Goal: Information Seeking & Learning: Learn about a topic

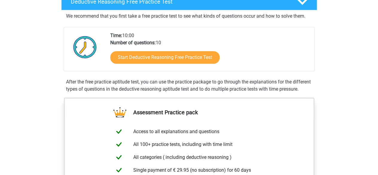
scroll to position [152, 0]
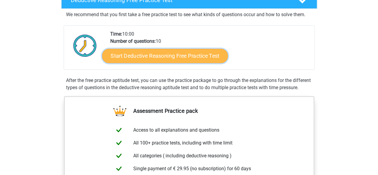
click at [184, 58] on link "Start Deductive Reasoning Free Practice Test" at bounding box center [165, 55] width 126 height 14
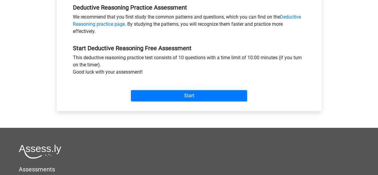
scroll to position [188, 0]
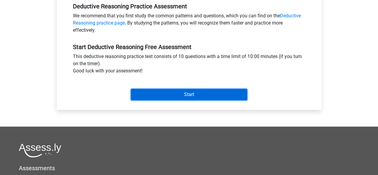
click at [186, 96] on input "Start" at bounding box center [189, 94] width 116 height 11
